Goal: Transaction & Acquisition: Purchase product/service

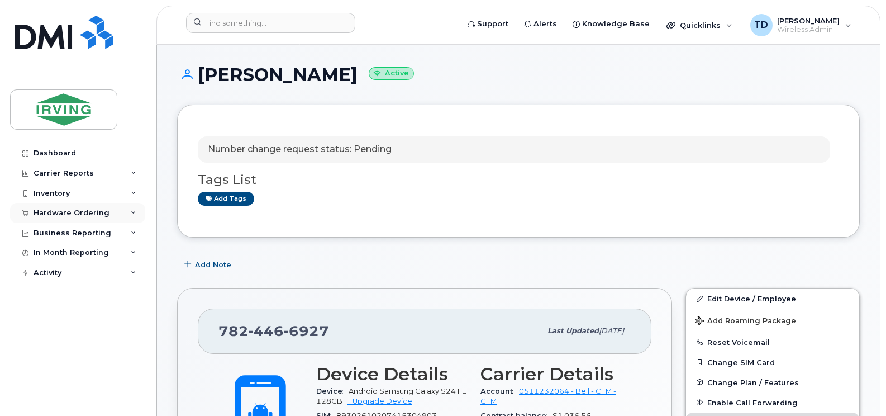
click at [136, 208] on div "Hardware Ordering" at bounding box center [77, 213] width 135 height 20
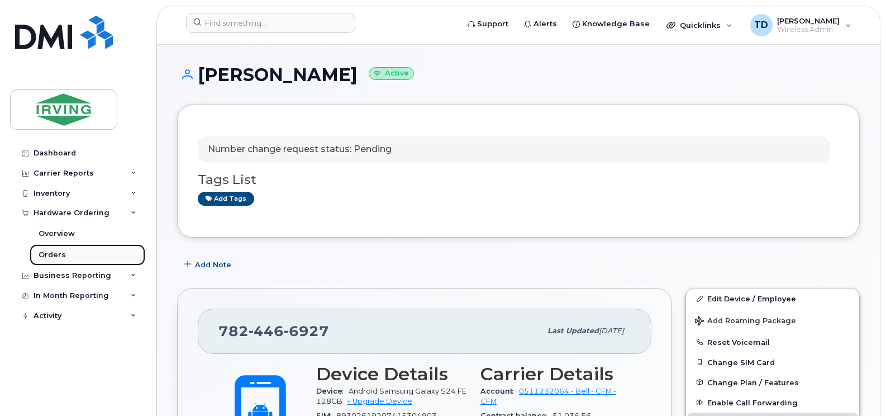
click at [54, 251] on div "Orders" at bounding box center [52, 255] width 27 height 10
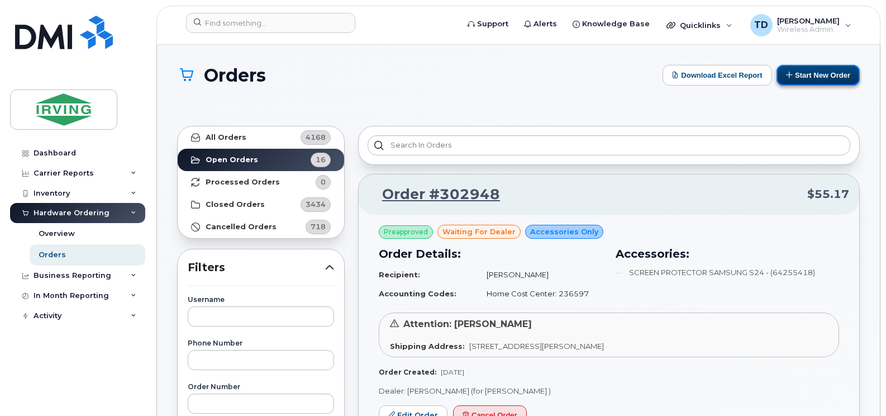
click at [803, 68] on button "Start New Order" at bounding box center [818, 75] width 83 height 21
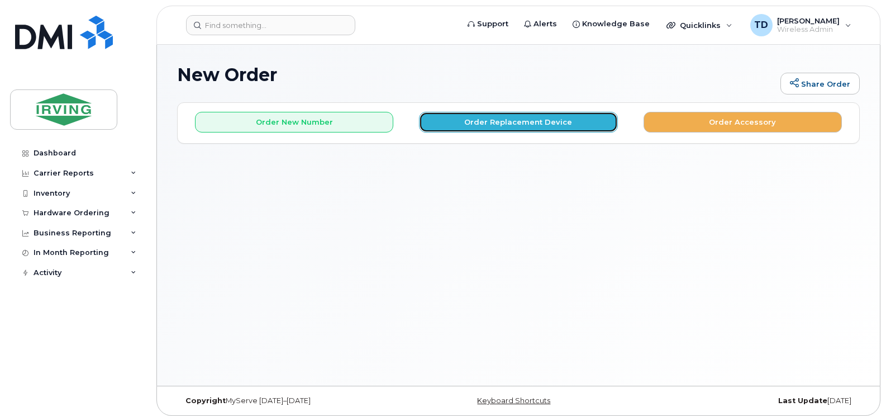
click at [521, 127] on button "Order Replacement Device" at bounding box center [518, 122] width 198 height 21
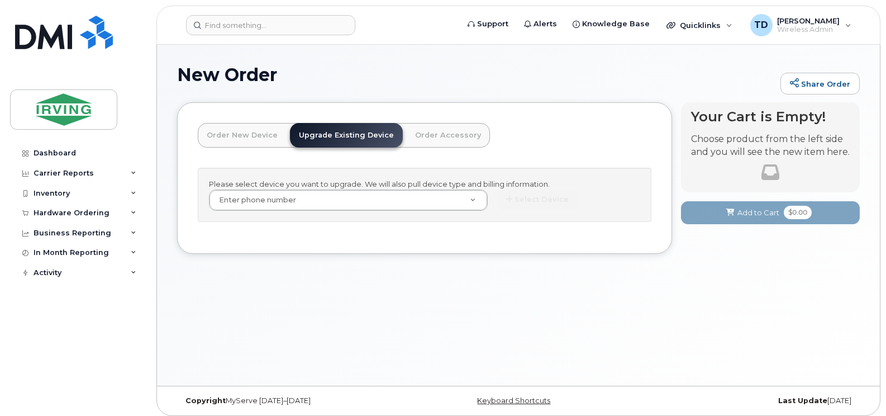
click at [241, 136] on link "Order New Device" at bounding box center [242, 135] width 89 height 25
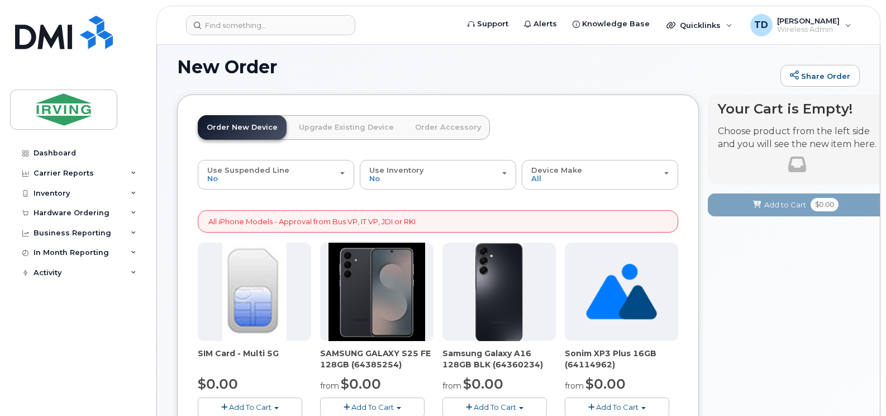
scroll to position [112, 0]
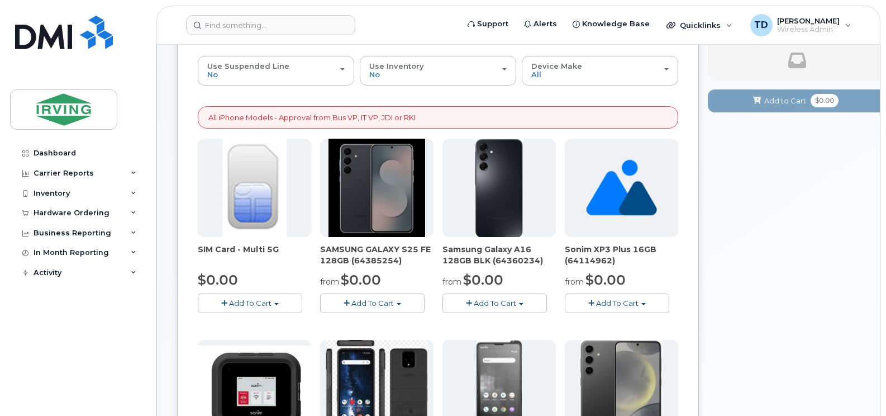
click at [382, 261] on span "SAMSUNG GALAXY S25 FE 128GB (64385254)" at bounding box center [376, 255] width 113 height 22
copy span "64385254"
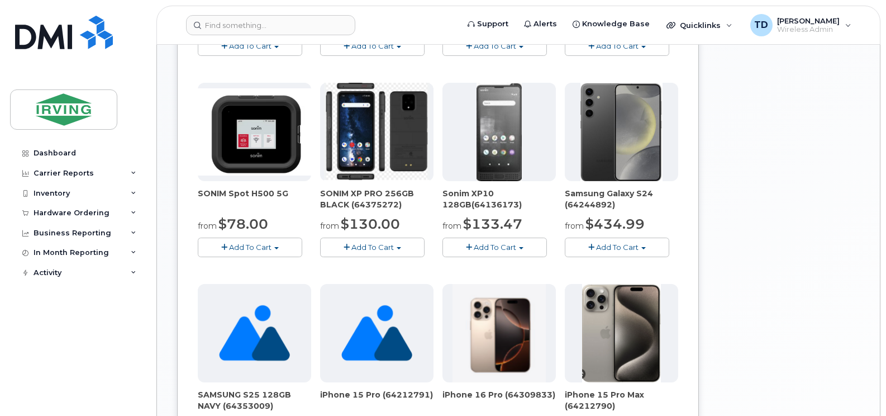
scroll to position [0, 0]
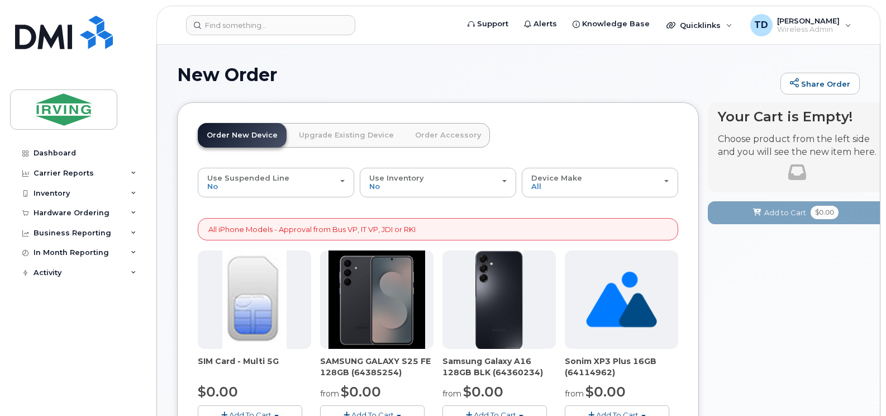
click at [426, 126] on link "Order Accessory" at bounding box center [448, 135] width 84 height 25
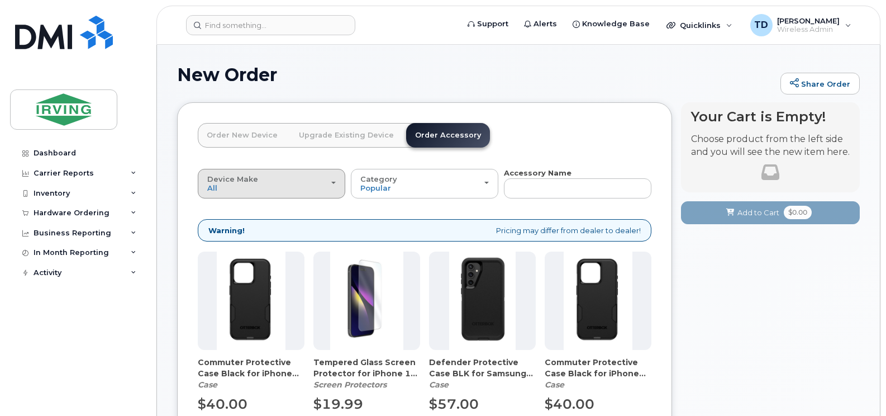
click at [244, 191] on div "Device Make All Android Cell Phone iPhone" at bounding box center [271, 183] width 129 height 17
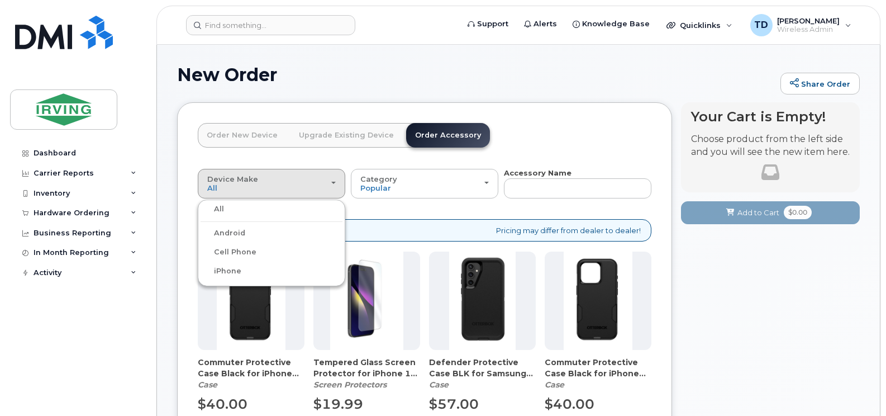
click at [237, 231] on label "Android" at bounding box center [223, 232] width 45 height 13
click at [0, 0] on input "Android" at bounding box center [0, 0] width 0 height 0
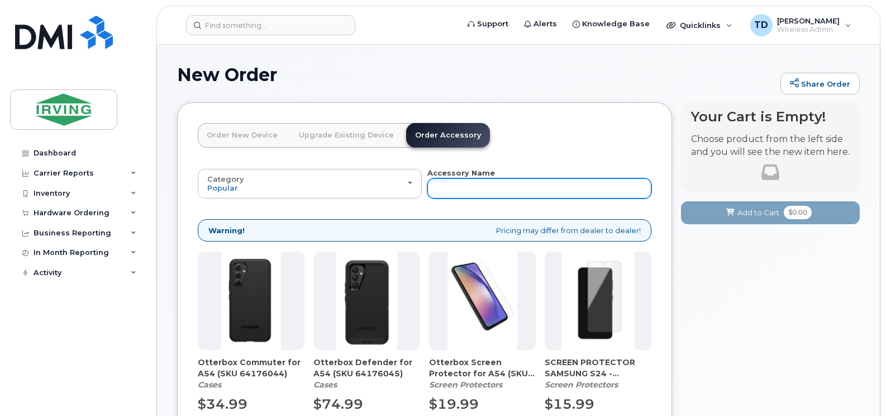
click at [450, 183] on input "text" at bounding box center [539, 188] width 224 height 20
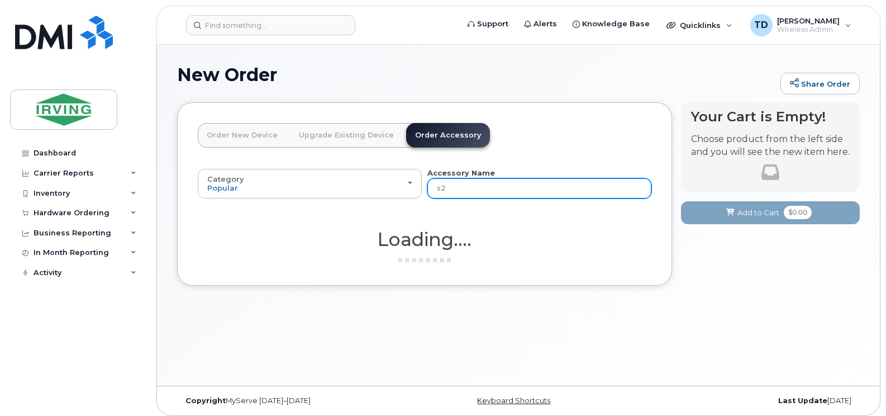
type input "s23"
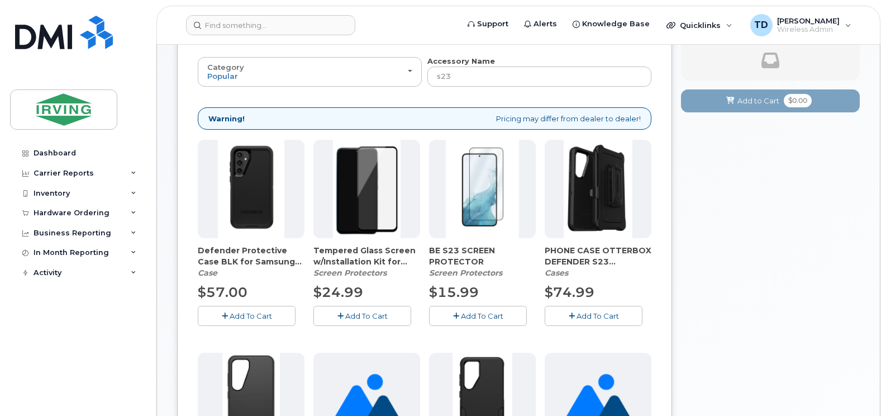
scroll to position [168, 0]
